Goal: Transaction & Acquisition: Purchase product/service

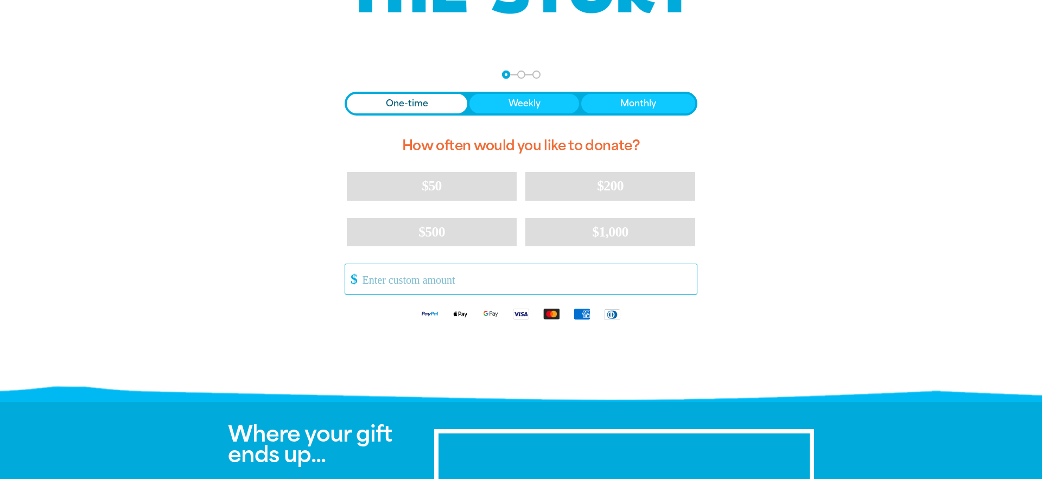
scroll to position [180, 0]
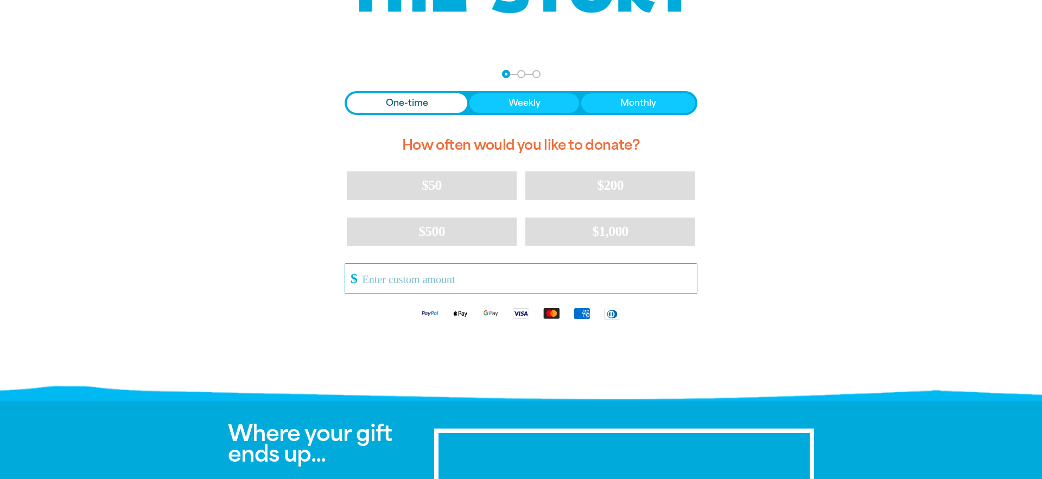
click at [419, 284] on input "Other Amount" at bounding box center [526, 279] width 342 height 30
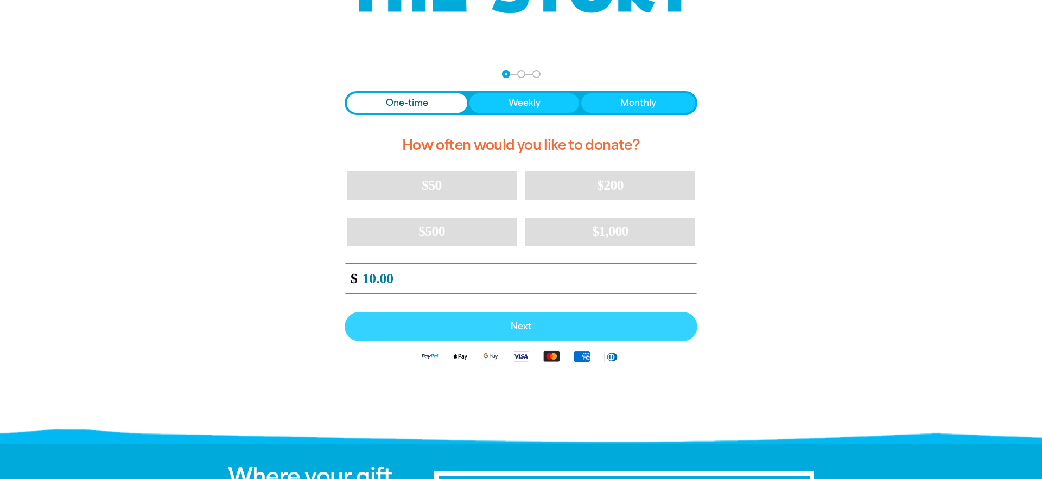
type input "10.00"
click at [536, 313] on button "Next" at bounding box center [521, 326] width 353 height 29
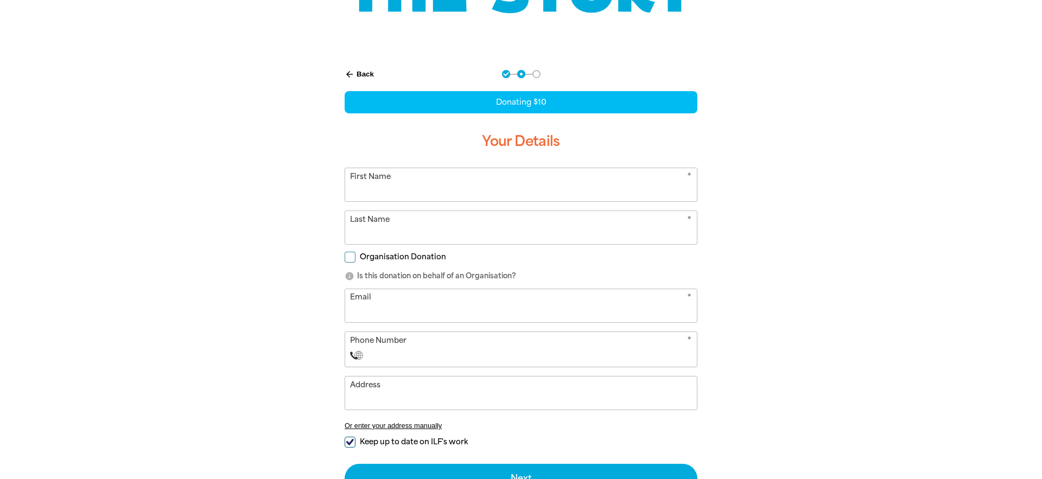
click at [424, 203] on form "* First Name * Last Name Organisation Donation info Is this donation on behalf …" at bounding box center [521, 331] width 353 height 326
click at [424, 191] on input "First Name" at bounding box center [521, 184] width 352 height 33
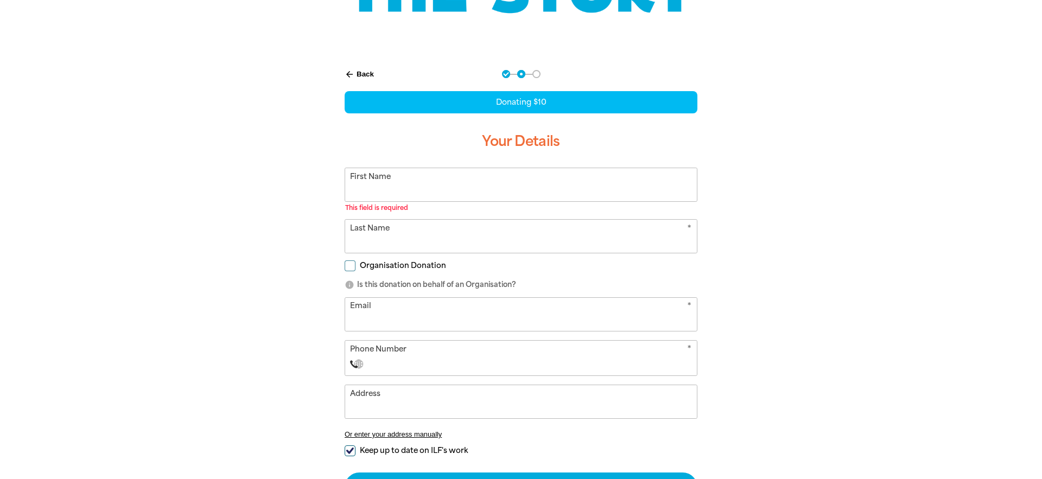
type input "[PERSON_NAME]"
type input "[EMAIL_ADDRESS][DOMAIN_NAME]"
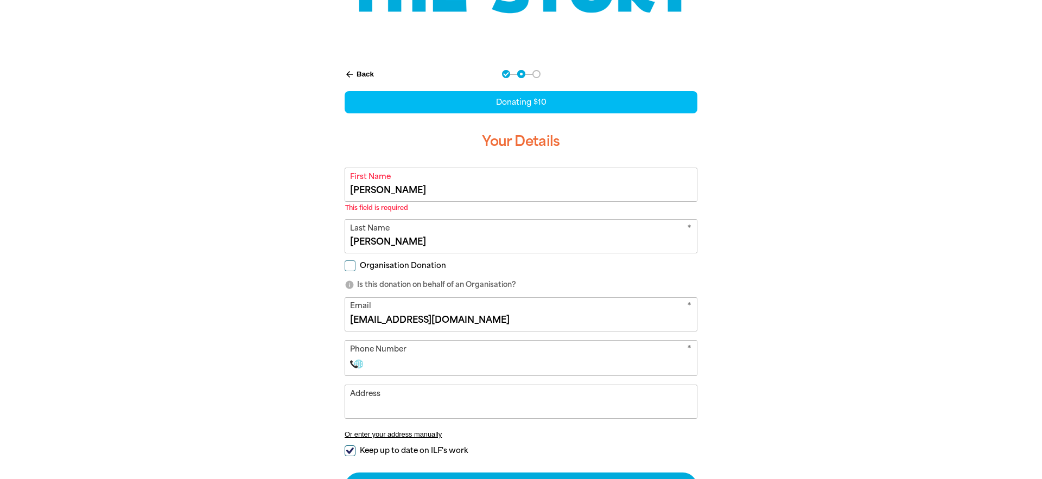
select select "AU"
type input "0401 664 163"
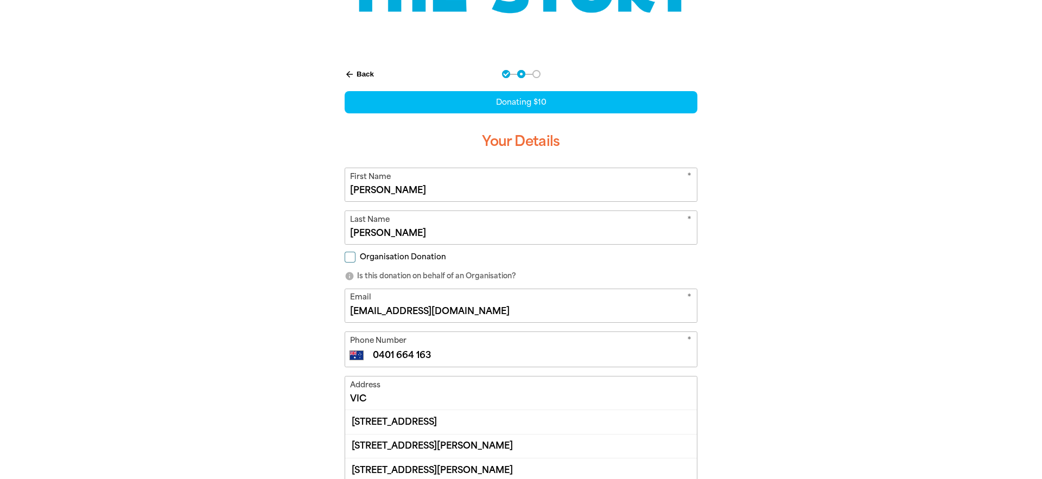
scroll to position [253, 0]
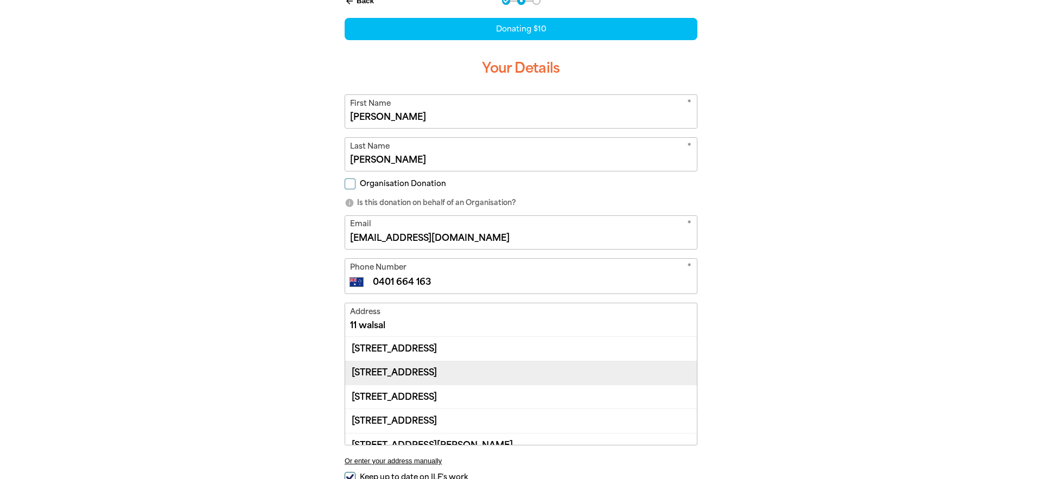
click at [482, 365] on div "[STREET_ADDRESS]" at bounding box center [521, 373] width 352 height 24
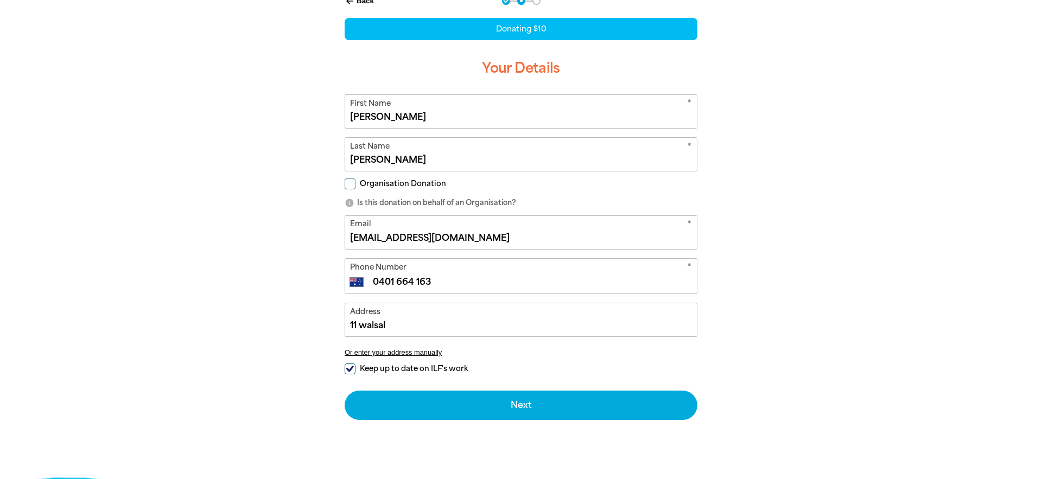
type input "[STREET_ADDRESS]"
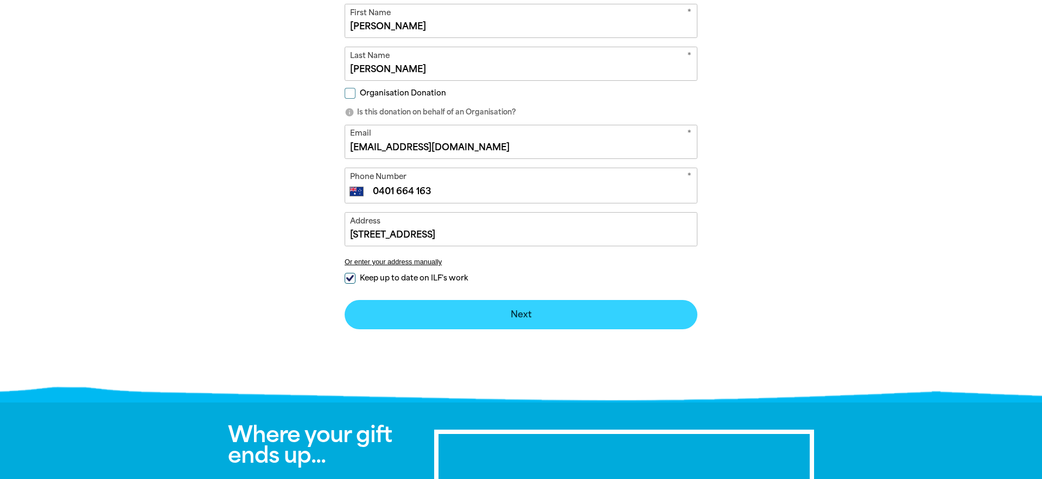
click at [536, 323] on button "Next chevron_right" at bounding box center [521, 314] width 353 height 29
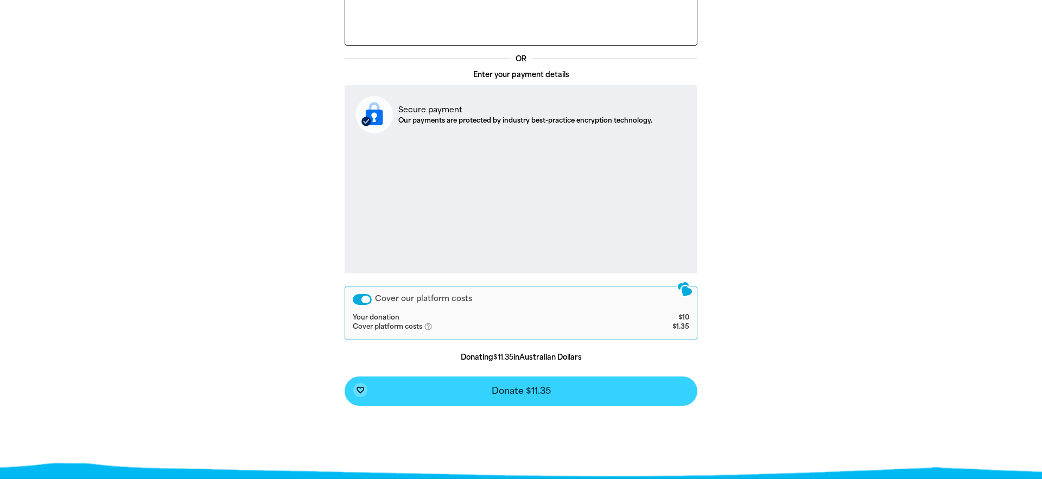
click at [514, 393] on span "Donate $11.35" at bounding box center [521, 391] width 59 height 9
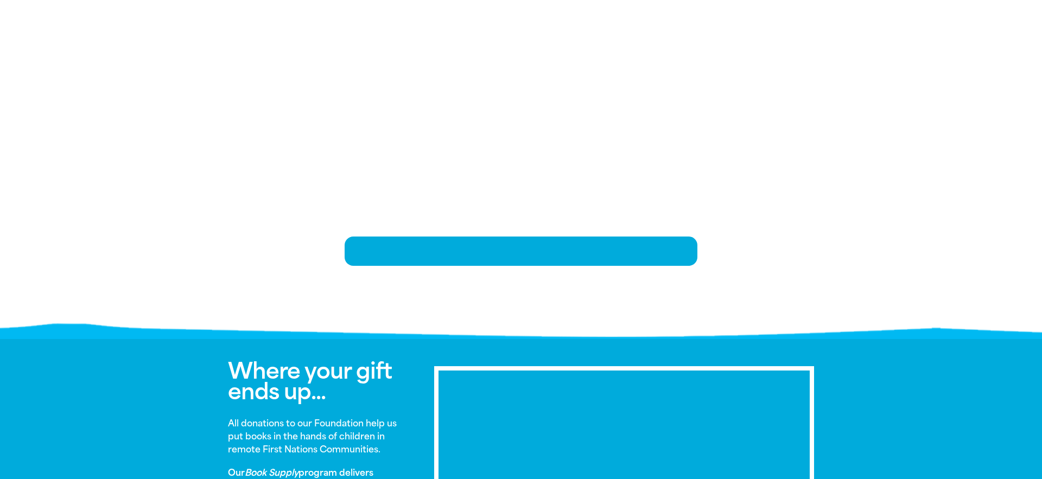
scroll to position [222, 0]
